Goal: Register for event/course

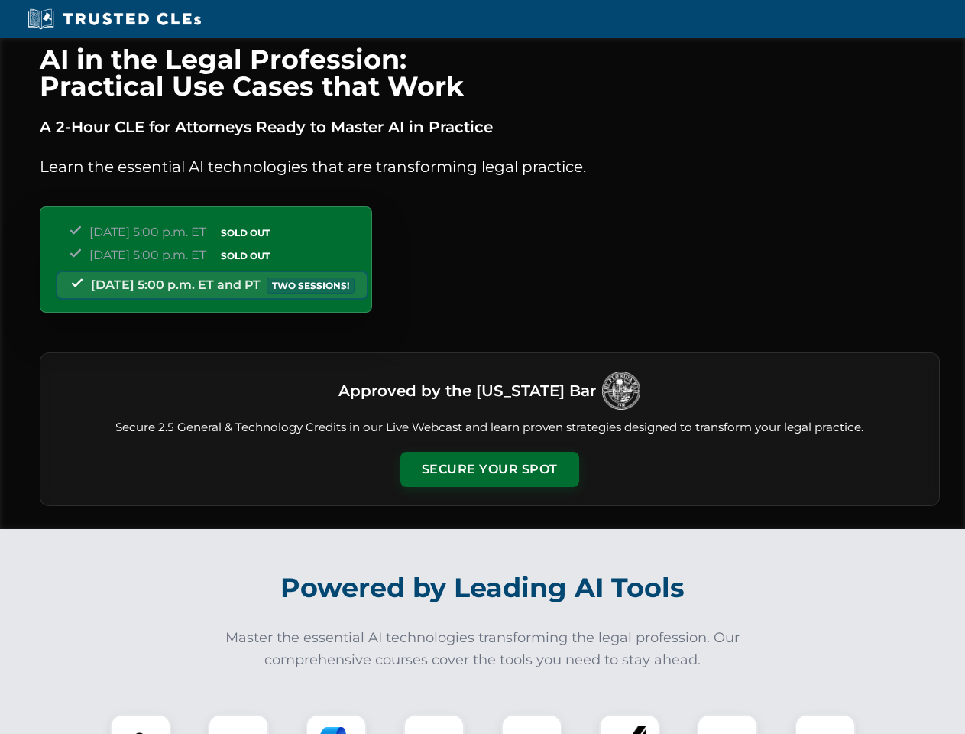
click at [489, 469] on button "Secure Your Spot" at bounding box center [489, 469] width 179 height 35
click at [141, 724] on img at bounding box center [140, 744] width 44 height 44
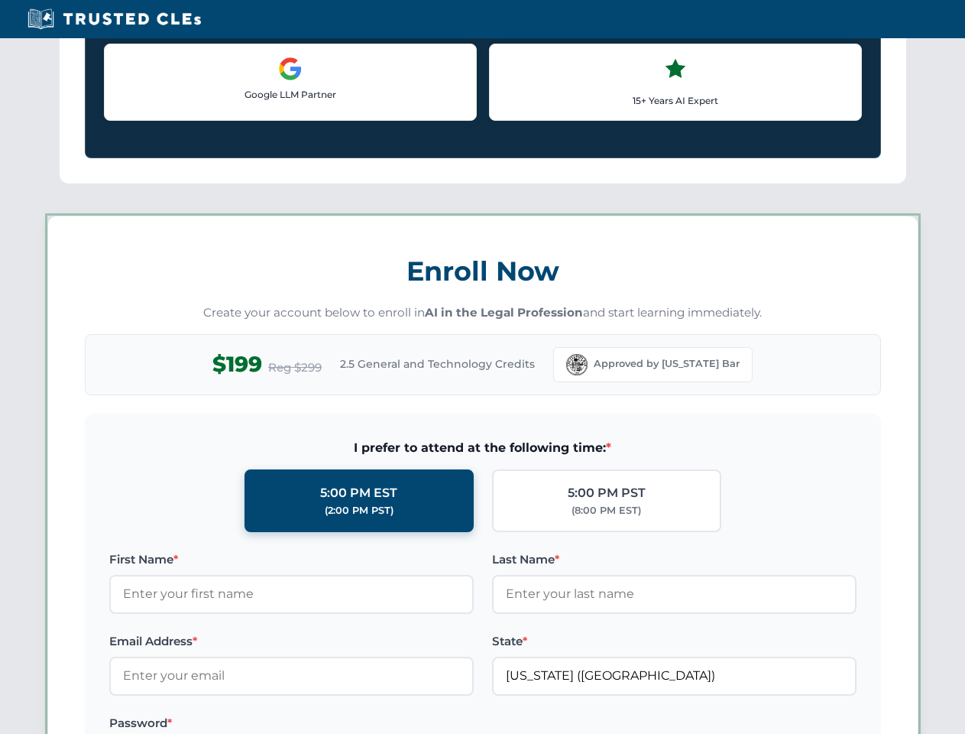
click at [336, 724] on label "Password *" at bounding box center [291, 723] width 364 height 18
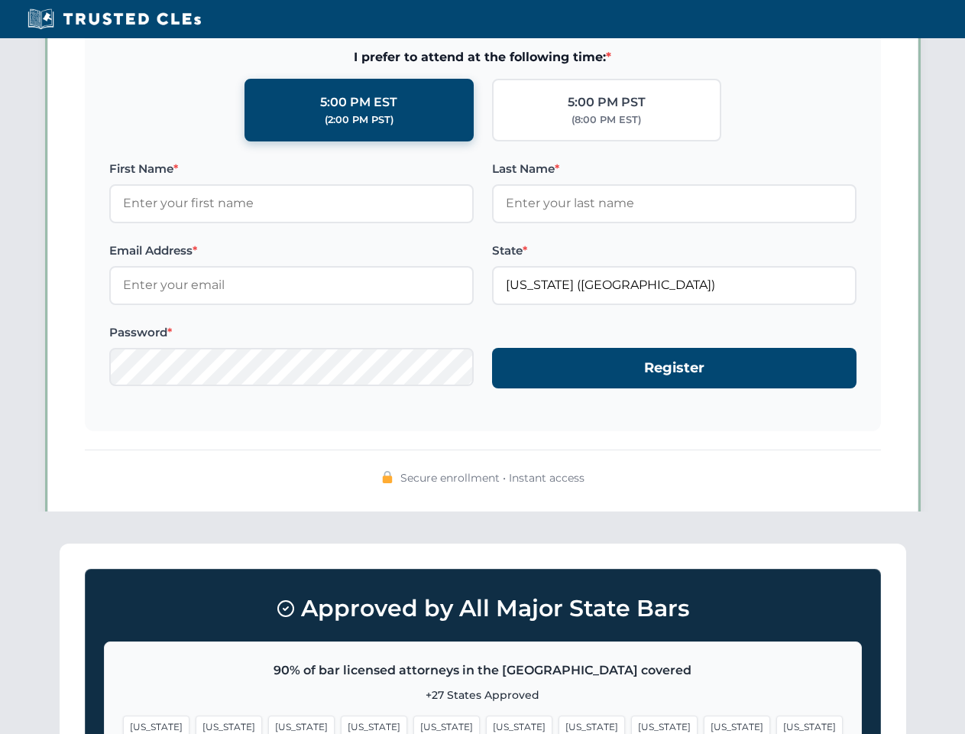
click at [704, 724] on span "[US_STATE]" at bounding box center [737, 726] width 66 height 22
